Goal: Information Seeking & Learning: Learn about a topic

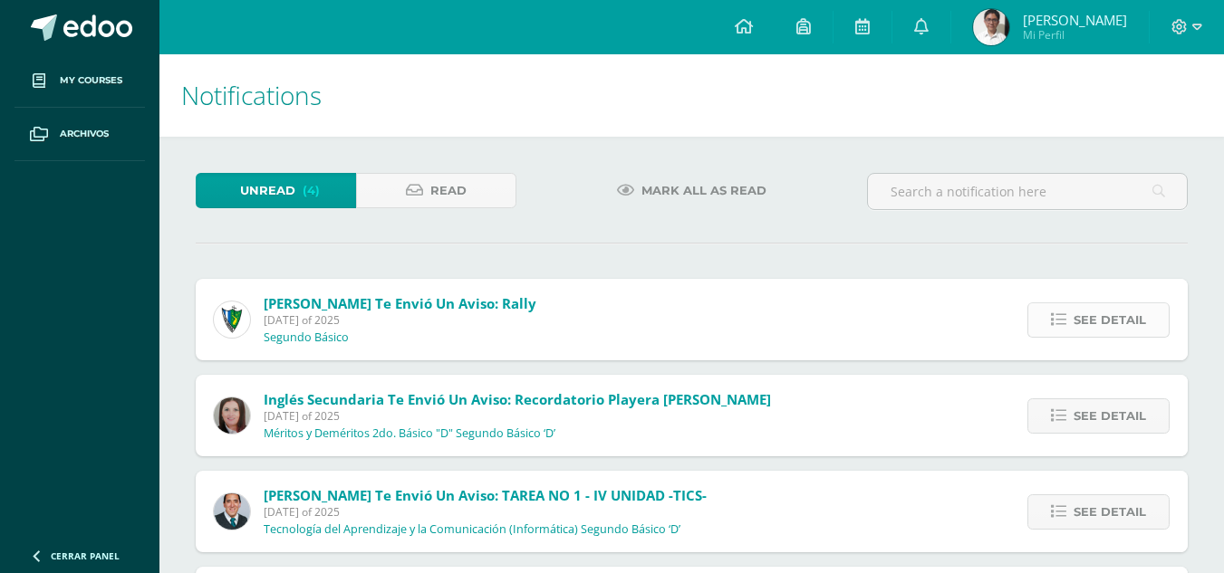
click at [1102, 316] on span "See detail" at bounding box center [1109, 320] width 72 height 34
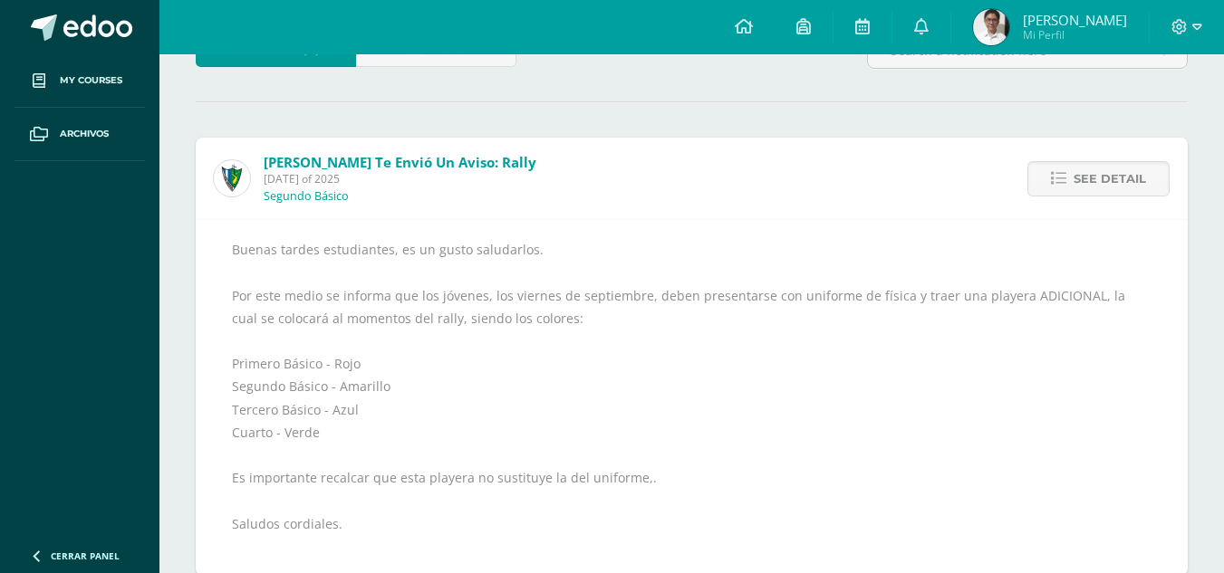
scroll to position [156, 0]
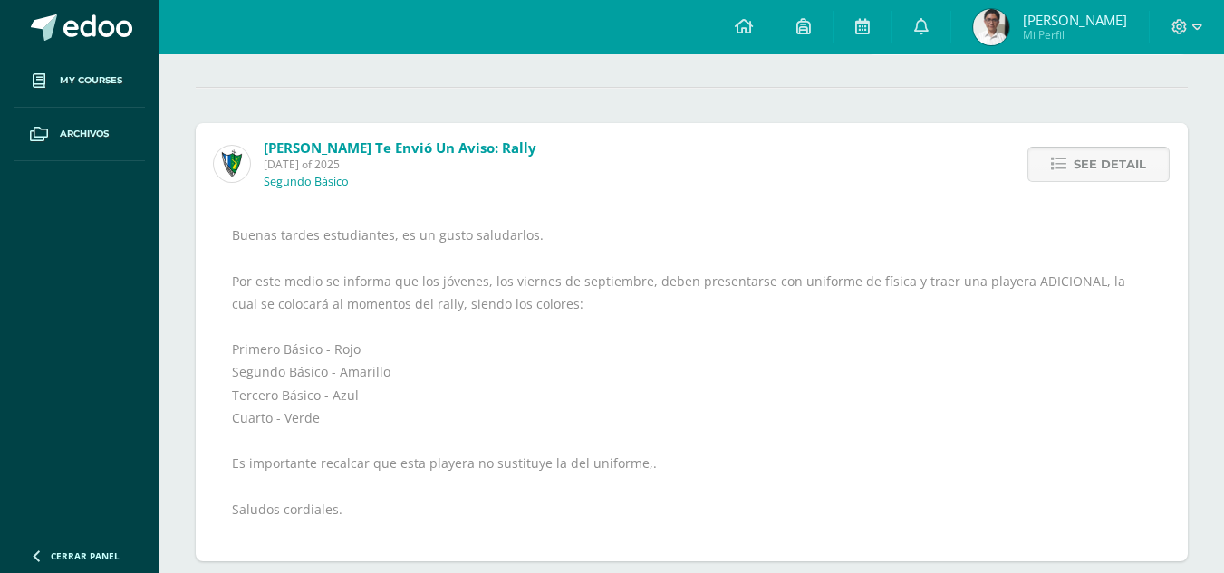
click at [1101, 169] on span "See detail" at bounding box center [1109, 165] width 72 height 34
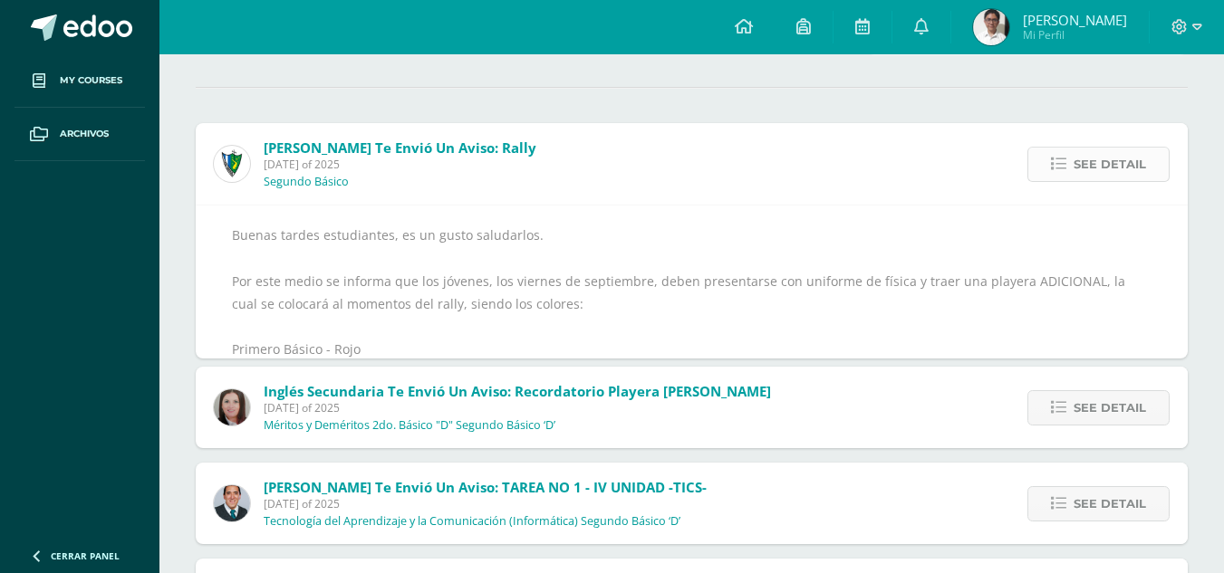
scroll to position [15, 0]
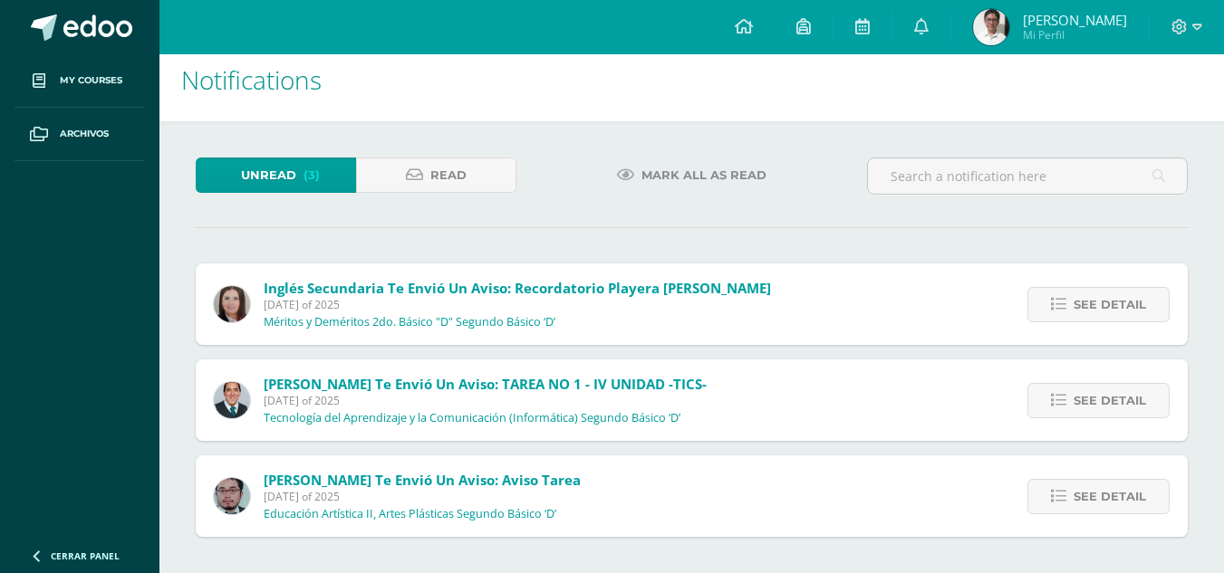
click at [1101, 283] on div "See detail" at bounding box center [1093, 305] width 187 height 82
click at [1097, 284] on div "See detail" at bounding box center [1093, 305] width 187 height 82
click at [1095, 292] on span "See detail" at bounding box center [1109, 305] width 72 height 34
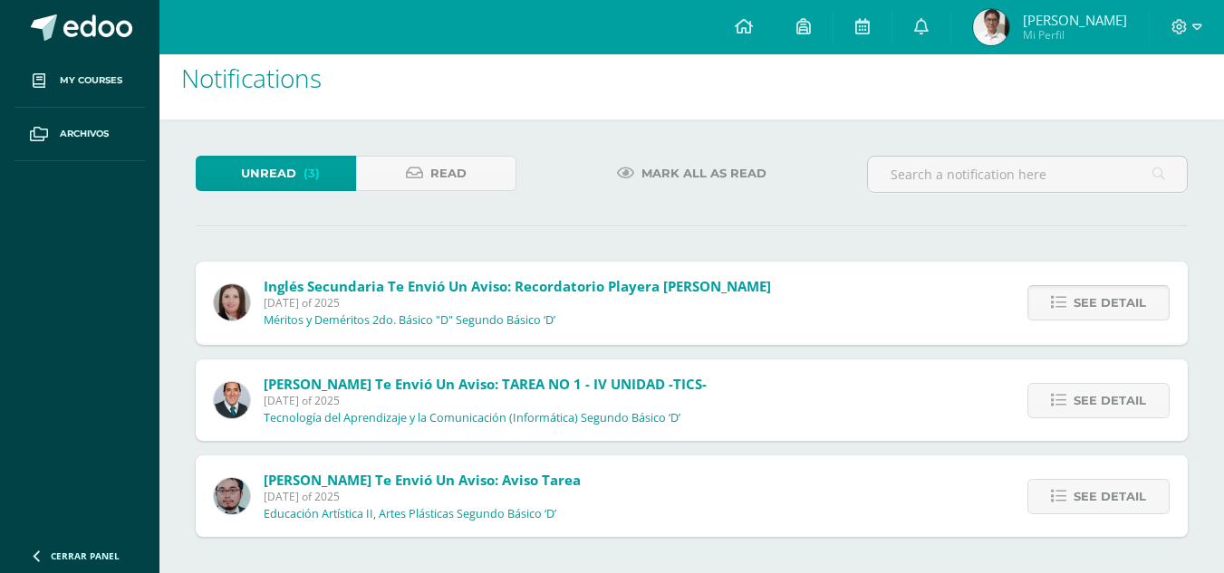
scroll to position [156, 0]
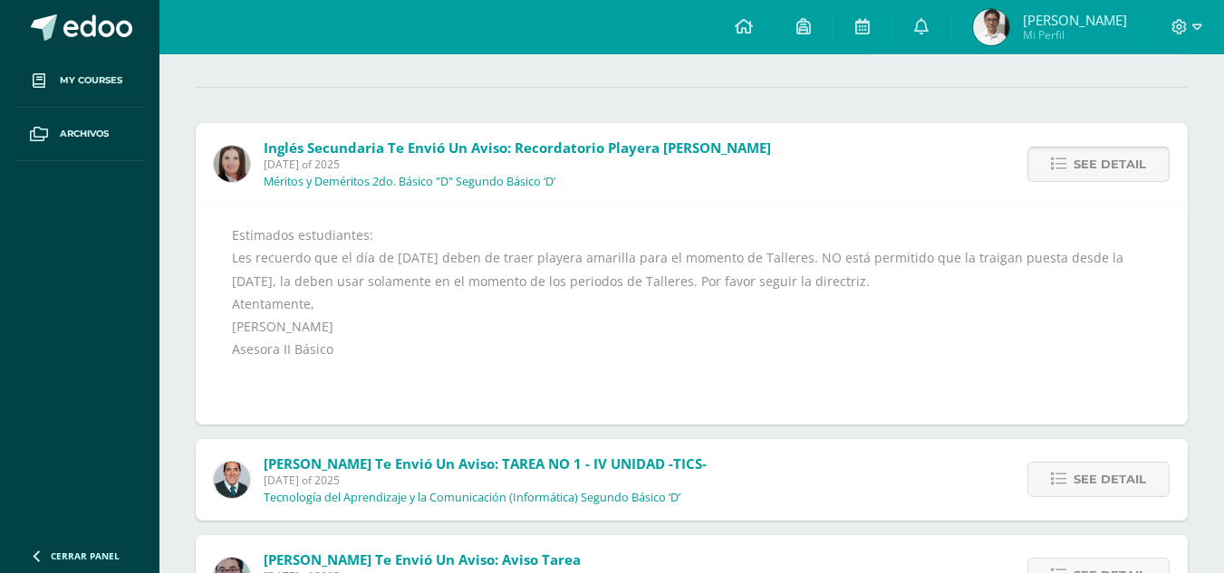
click at [1072, 168] on link "See detail" at bounding box center [1098, 164] width 142 height 35
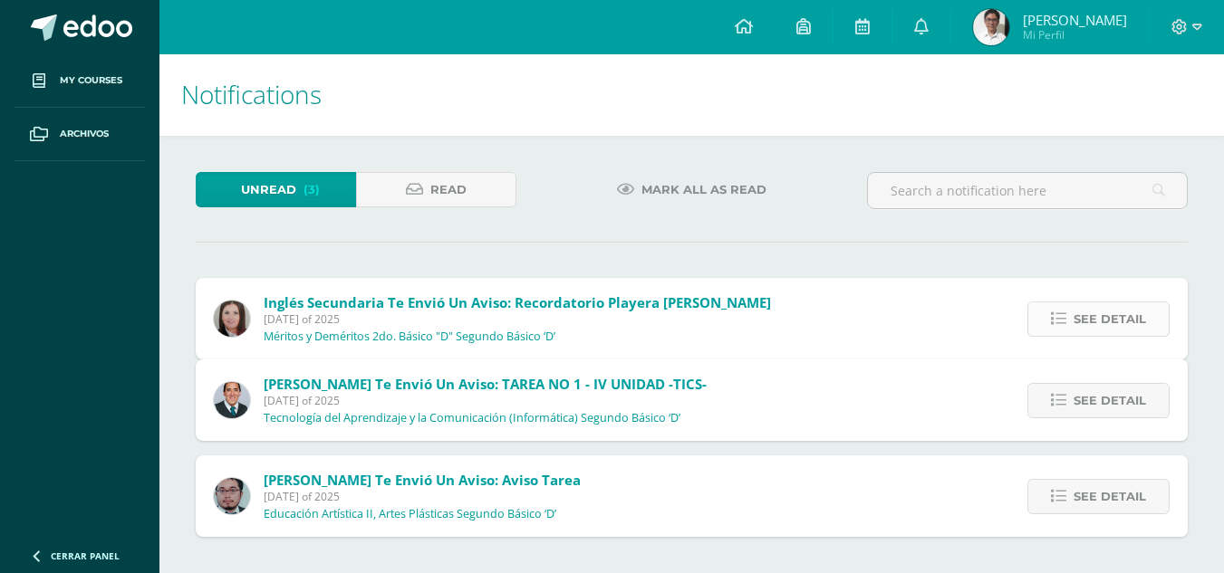
scroll to position [0, 0]
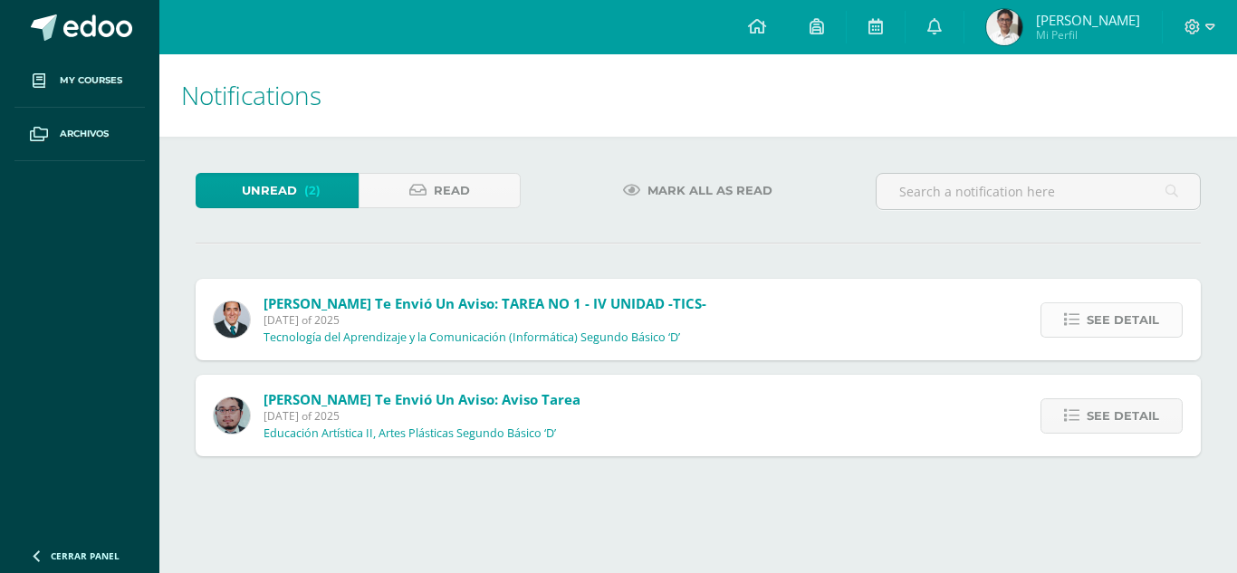
click at [1116, 318] on span "See detail" at bounding box center [1123, 320] width 72 height 34
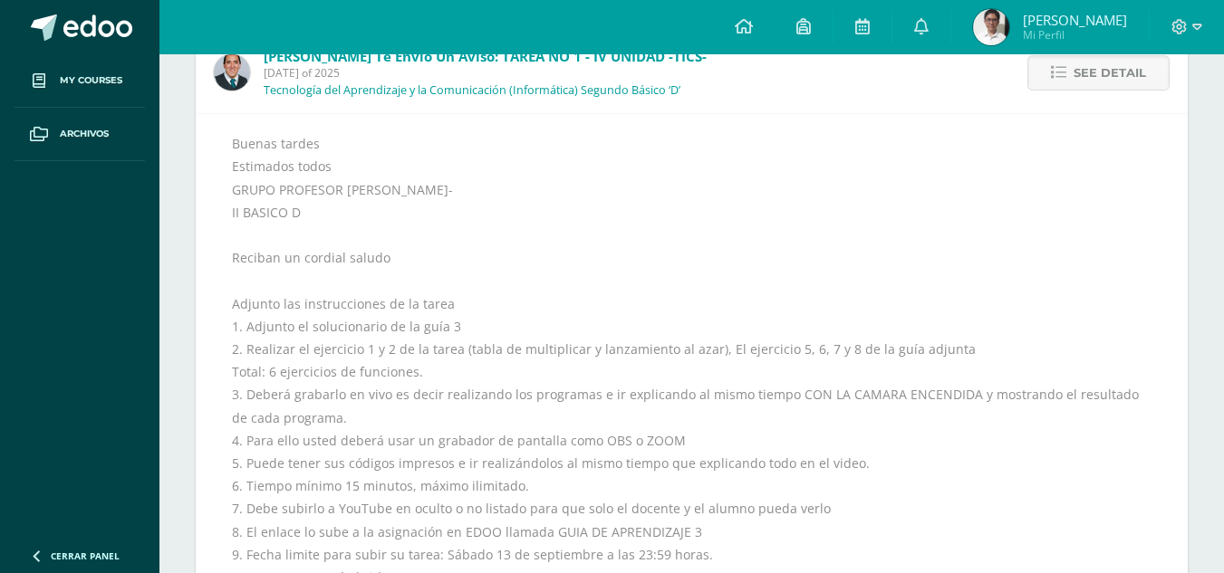
scroll to position [231, 0]
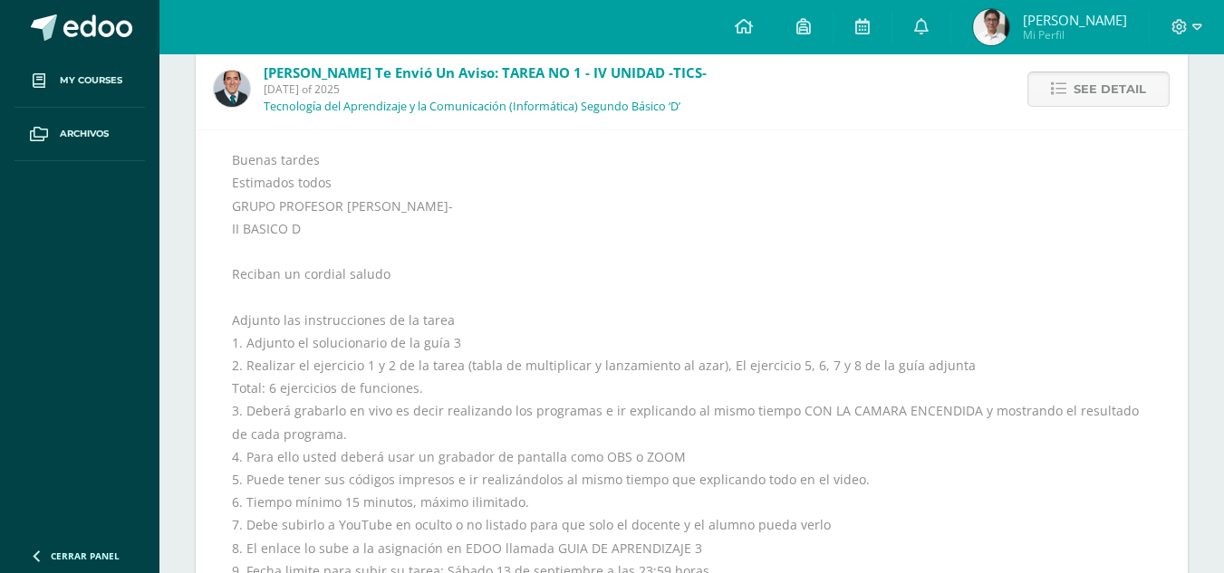
click at [1079, 81] on span "See detail" at bounding box center [1109, 89] width 72 height 34
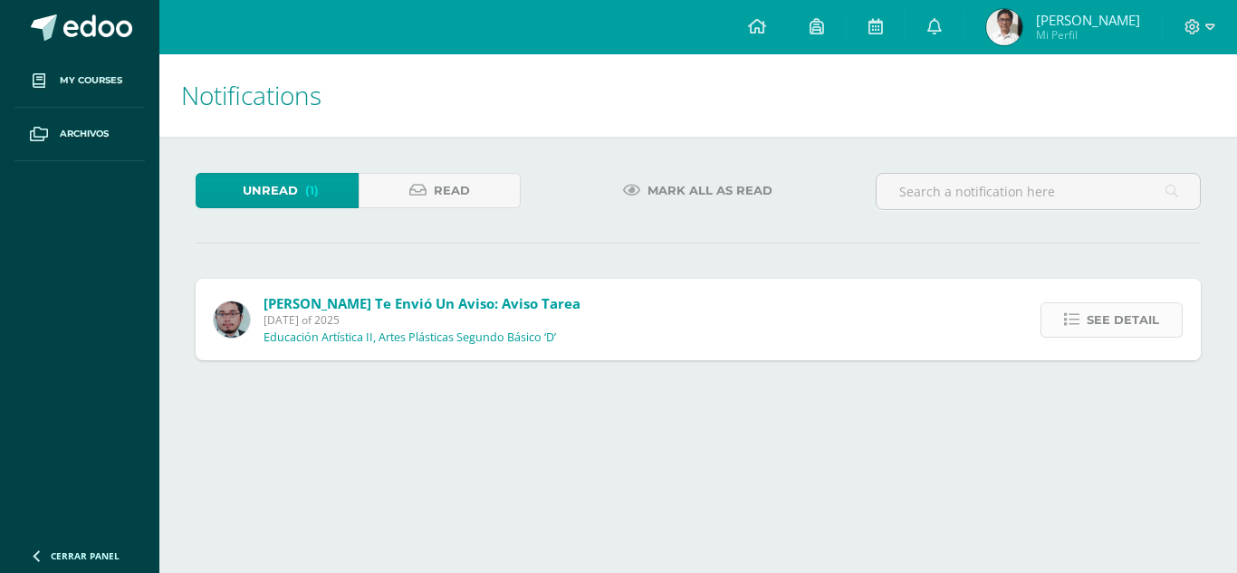
click at [1084, 331] on link "See detail" at bounding box center [1112, 320] width 142 height 35
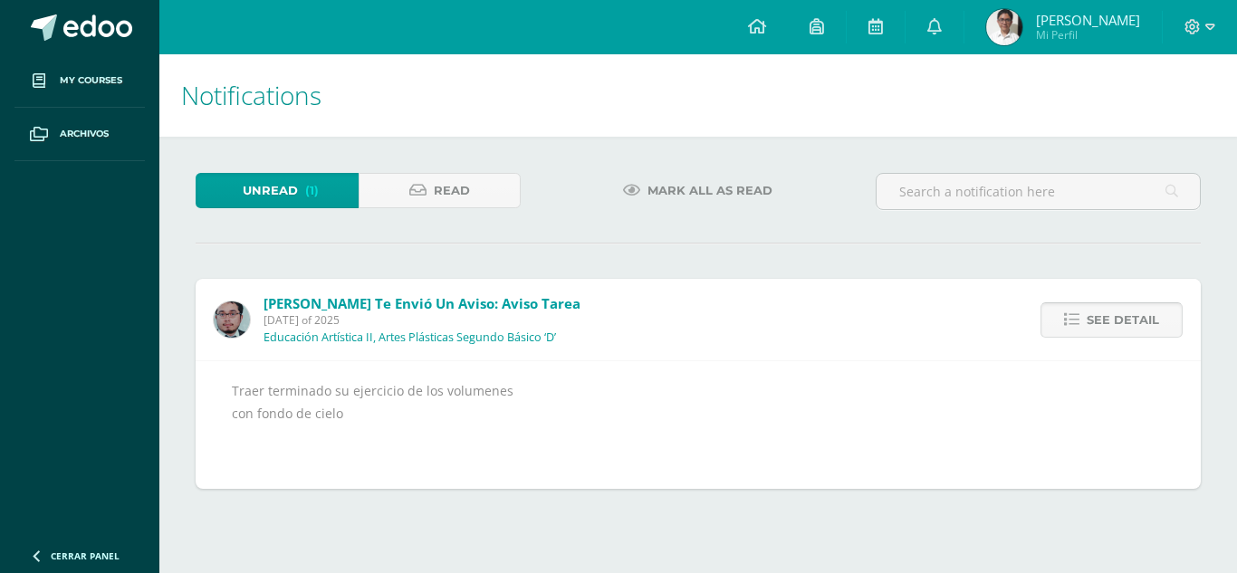
click at [1087, 329] on link "See detail" at bounding box center [1112, 320] width 142 height 35
